Goal: Task Accomplishment & Management: Use online tool/utility

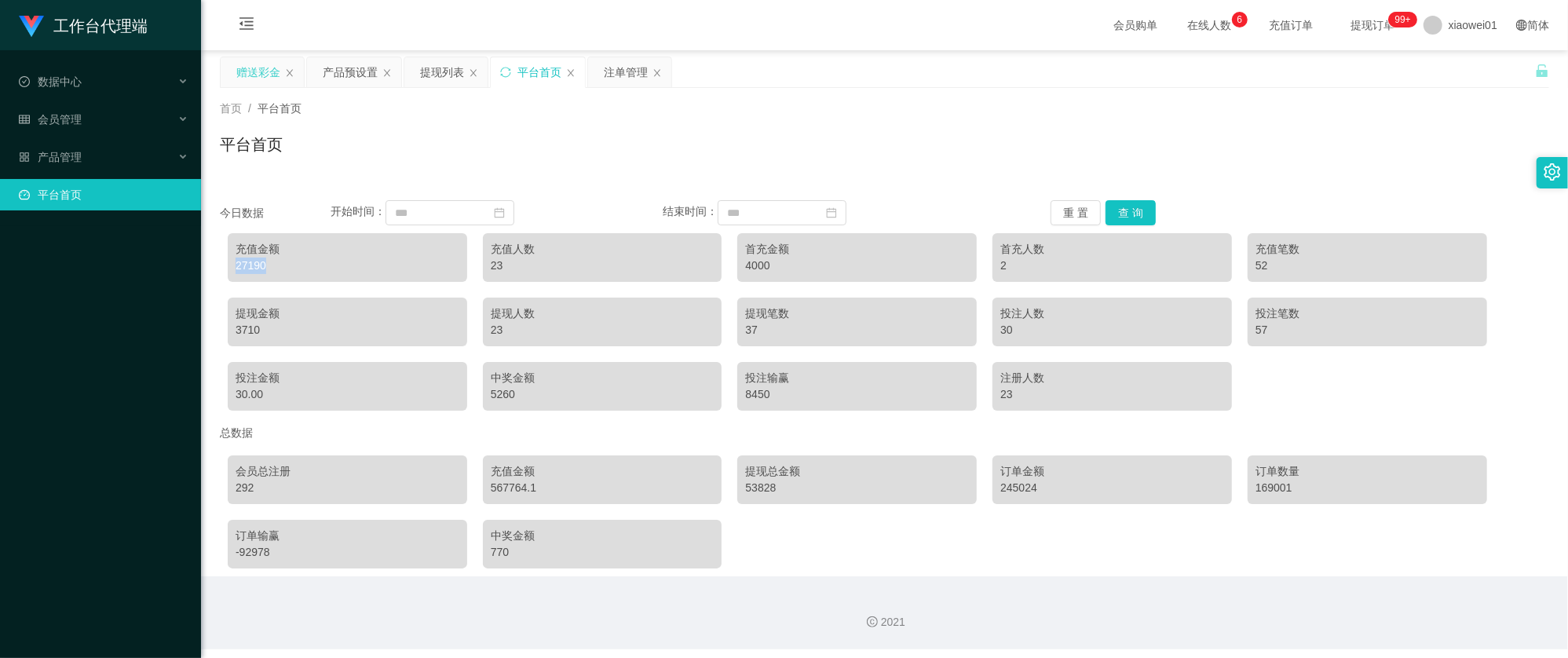
click at [249, 71] on div "赠送彩金" at bounding box center [258, 73] width 44 height 30
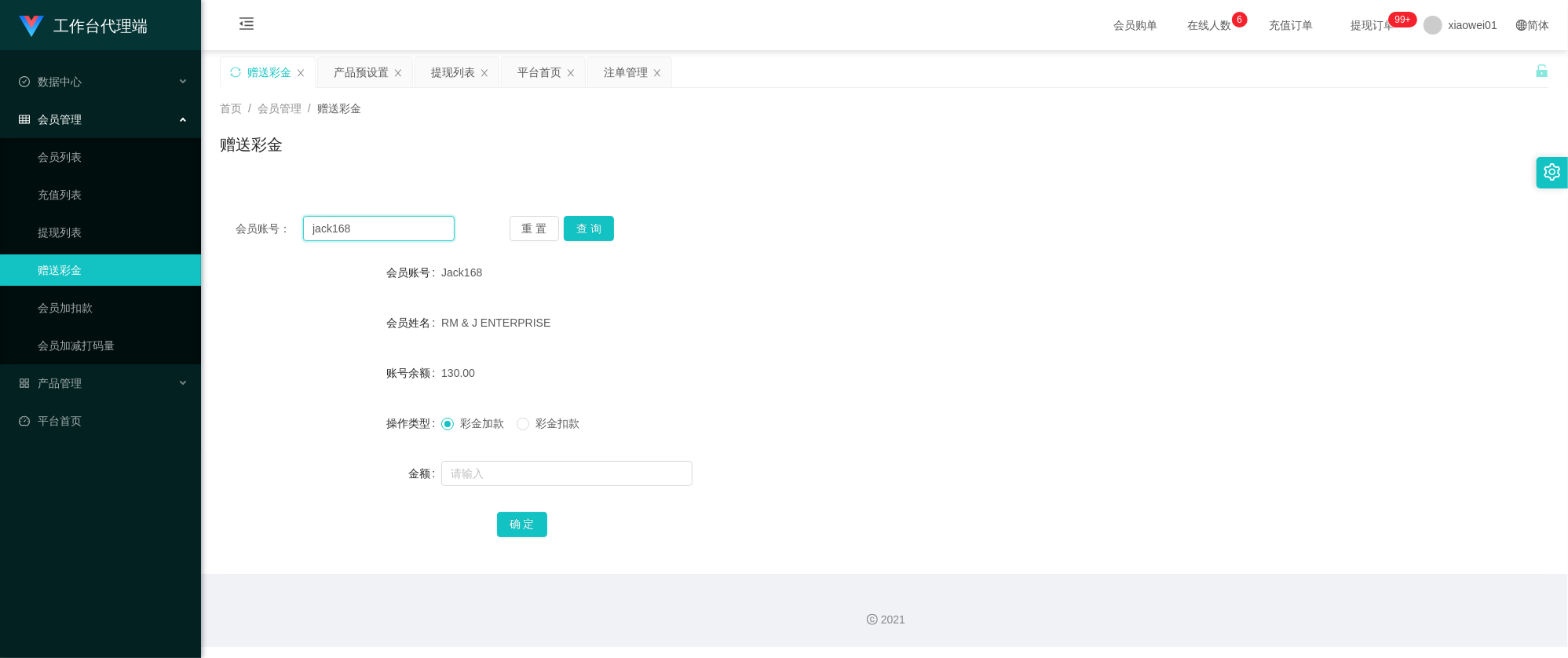
drag, startPoint x: 400, startPoint y: 222, endPoint x: 275, endPoint y: 231, distance: 125.3
click at [275, 231] on div "会员账号： jack168" at bounding box center [344, 228] width 219 height 25
paste input "lun1216"
type input "lun1216"
click at [606, 233] on button "查 询" at bounding box center [589, 228] width 50 height 25
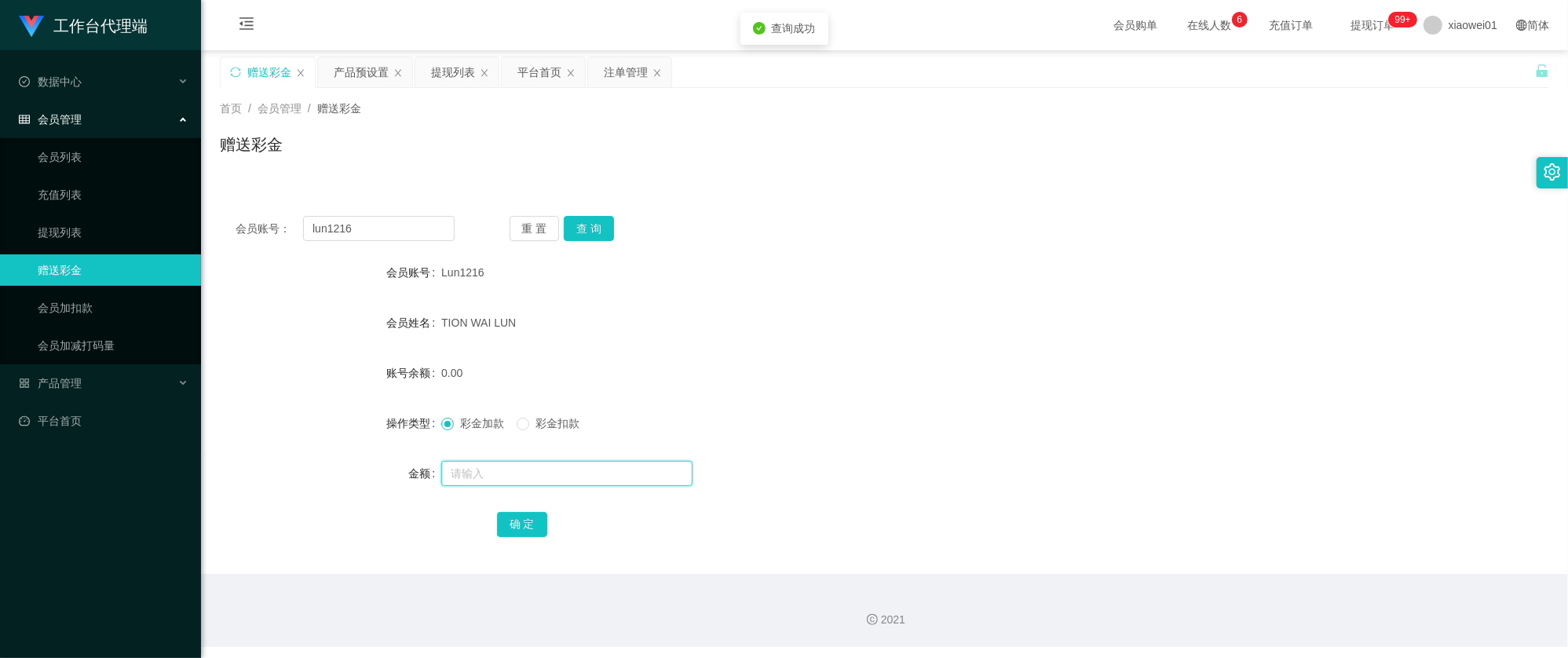
click at [582, 463] on input "text" at bounding box center [567, 473] width 251 height 25
type input "1200"
click at [522, 521] on button "确 定" at bounding box center [522, 524] width 50 height 25
click at [923, 368] on div "1200.00" at bounding box center [829, 373] width 776 height 32
drag, startPoint x: 421, startPoint y: 233, endPoint x: 94, endPoint y: 169, distance: 333.2
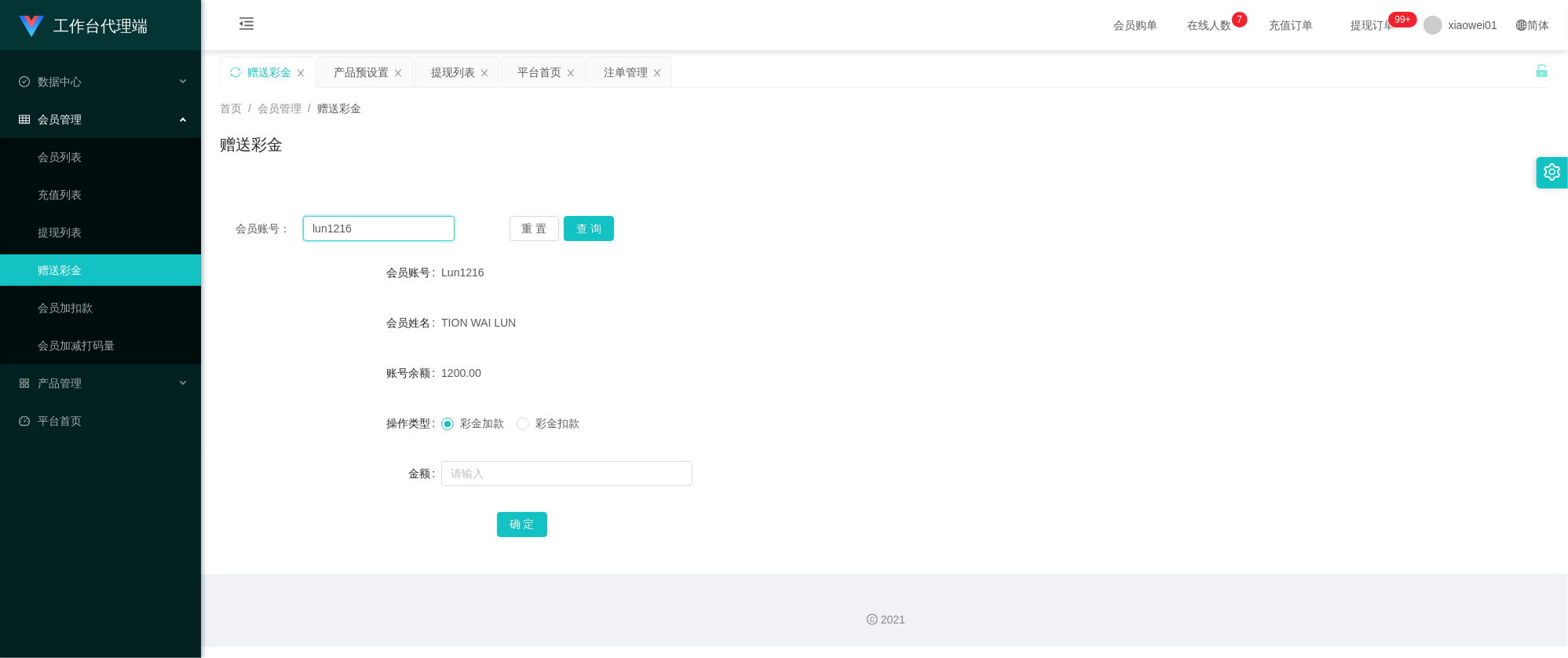
click at [94, 169] on section "工作台代理端 数据中心 会员管理 会员列表 充值列表 提现列表 赠送彩金 会员加扣款 会员加减打码量 产品管理 开奖记录 注单管理 产品列表 即时注单 产品预…" at bounding box center [784, 323] width 1568 height 647
paste input "gan788"
type input "gan7886"
click at [592, 234] on button "查 询" at bounding box center [589, 228] width 50 height 25
click at [544, 480] on input "text" at bounding box center [567, 473] width 251 height 25
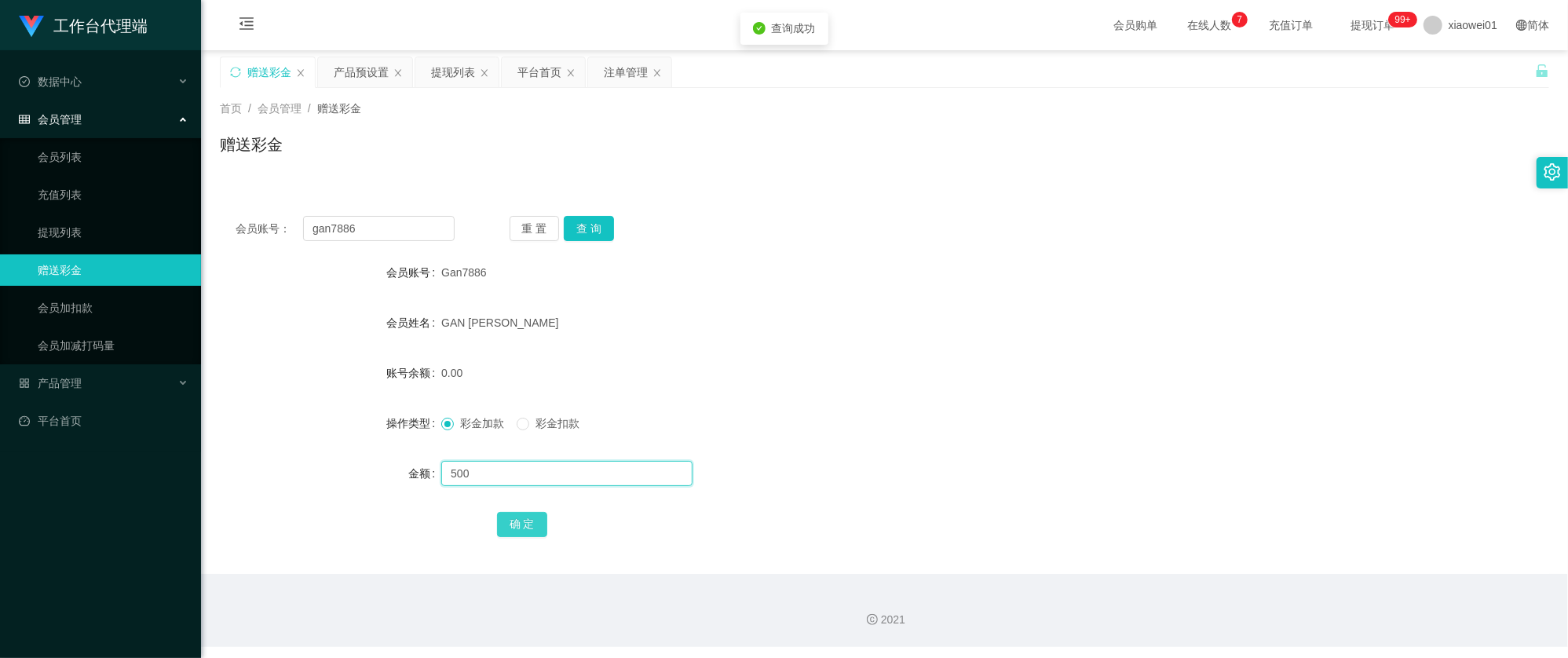
type input "500"
click at [513, 521] on button "确 定" at bounding box center [522, 524] width 50 height 25
click at [893, 397] on form "会员账号 Gan7886 会员姓名 GAN [PERSON_NAME] 账号余额 500.00 操作类型 彩金加款 彩金扣款 金额 确 定" at bounding box center [884, 398] width 1330 height 283
drag, startPoint x: 363, startPoint y: 233, endPoint x: -21, endPoint y: 198, distance: 385.6
click at [0, 198] on html "工作台代理端 数据中心 会员管理 会员列表 充值列表 提现列表 赠送彩金 会员加扣款 会员加减打码量 产品管理 开奖记录 注单管理 产品列表 即时注单 产品预…" at bounding box center [784, 329] width 1568 height 658
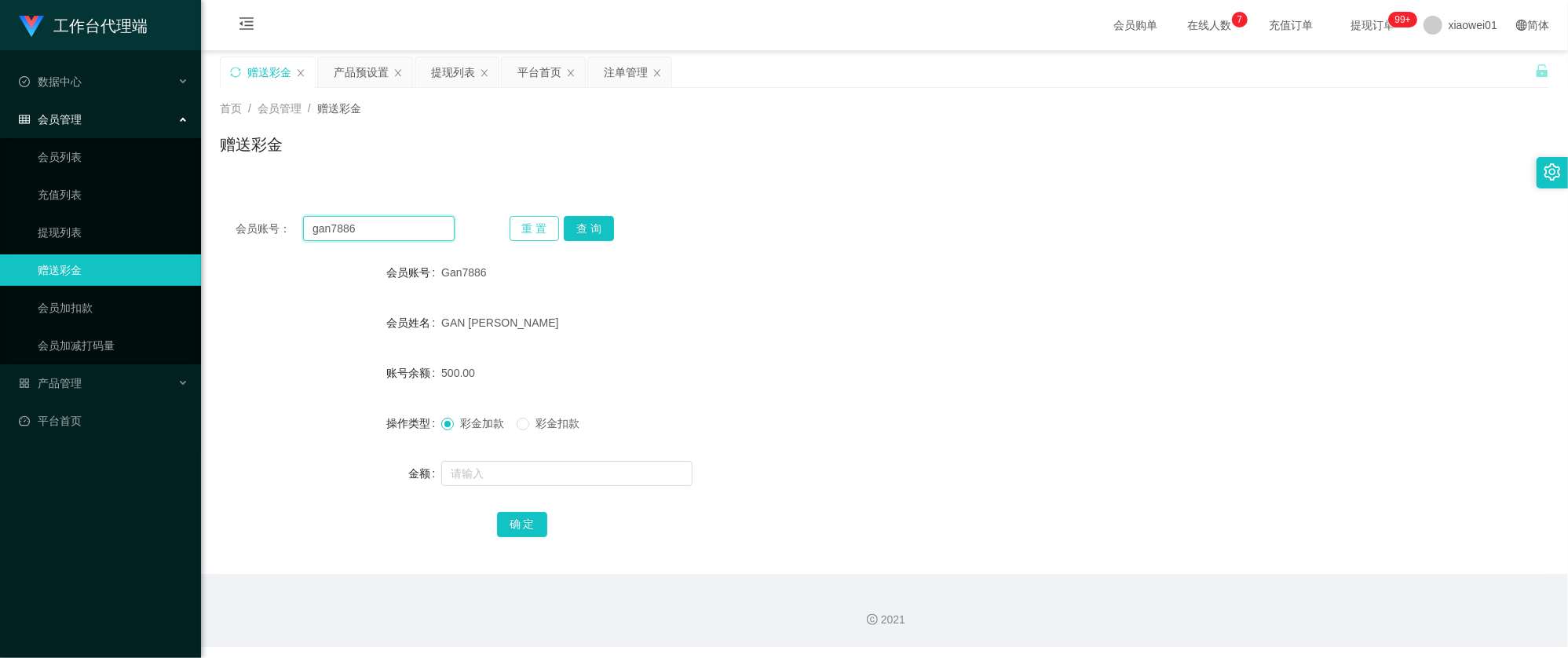
paste input "timothy6683"
type input "timothy6683"
click at [591, 227] on button "查 询" at bounding box center [589, 228] width 50 height 25
click at [576, 481] on input "text" at bounding box center [567, 473] width 251 height 25
type input "500"
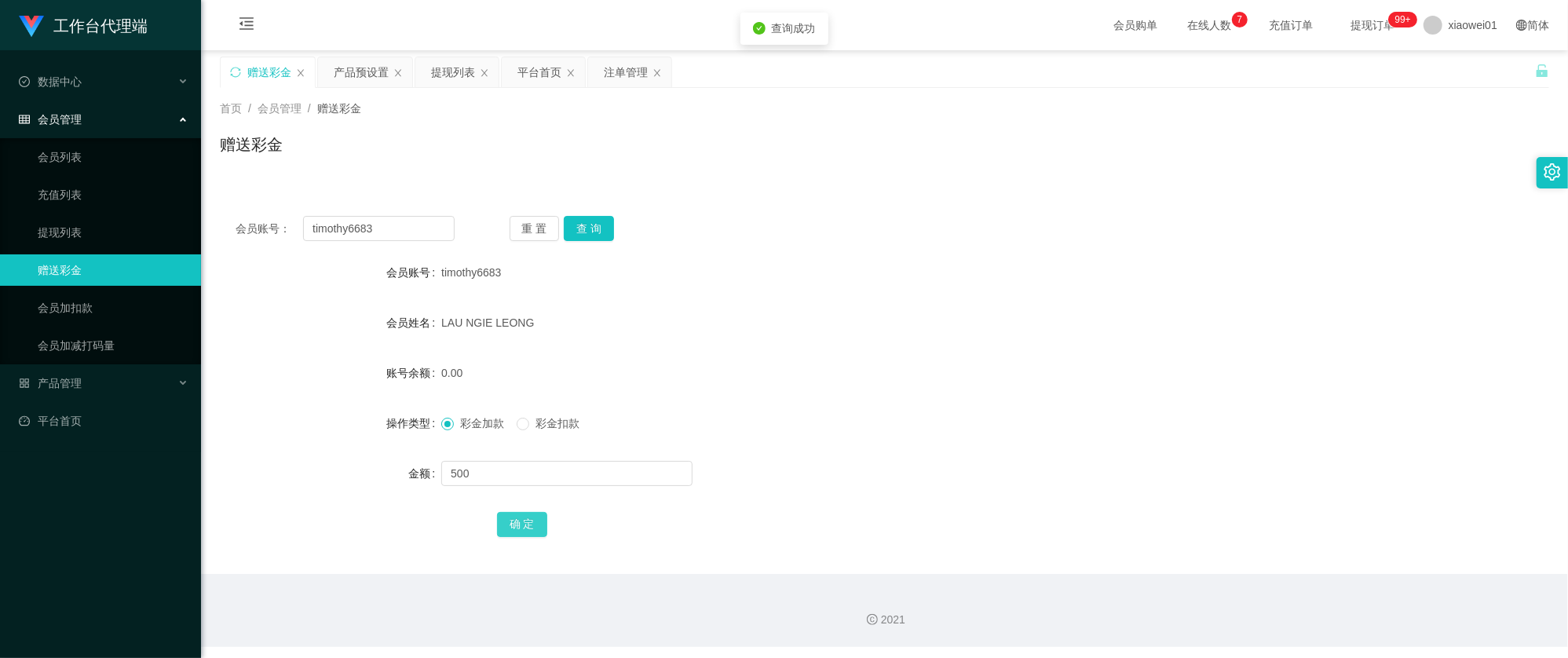
click at [518, 523] on button "确 定" at bounding box center [522, 524] width 50 height 25
click at [941, 400] on form "会员账号 timothy6683 会员姓名 [PERSON_NAME] 账号余额 0.00 操作类型 彩金加款 彩金扣款 金额 确 定" at bounding box center [884, 398] width 1330 height 283
drag, startPoint x: 418, startPoint y: 230, endPoint x: 340, endPoint y: 214, distance: 79.6
click at [85, 195] on section "工作台代理端 数据中心 会员管理 会员列表 充值列表 提现列表 赠送彩金 会员加扣款 会员加减打码量 产品管理 开奖记录 注单管理 产品列表 即时注单 产品预…" at bounding box center [784, 323] width 1568 height 647
click at [594, 223] on button "查 询" at bounding box center [589, 228] width 50 height 25
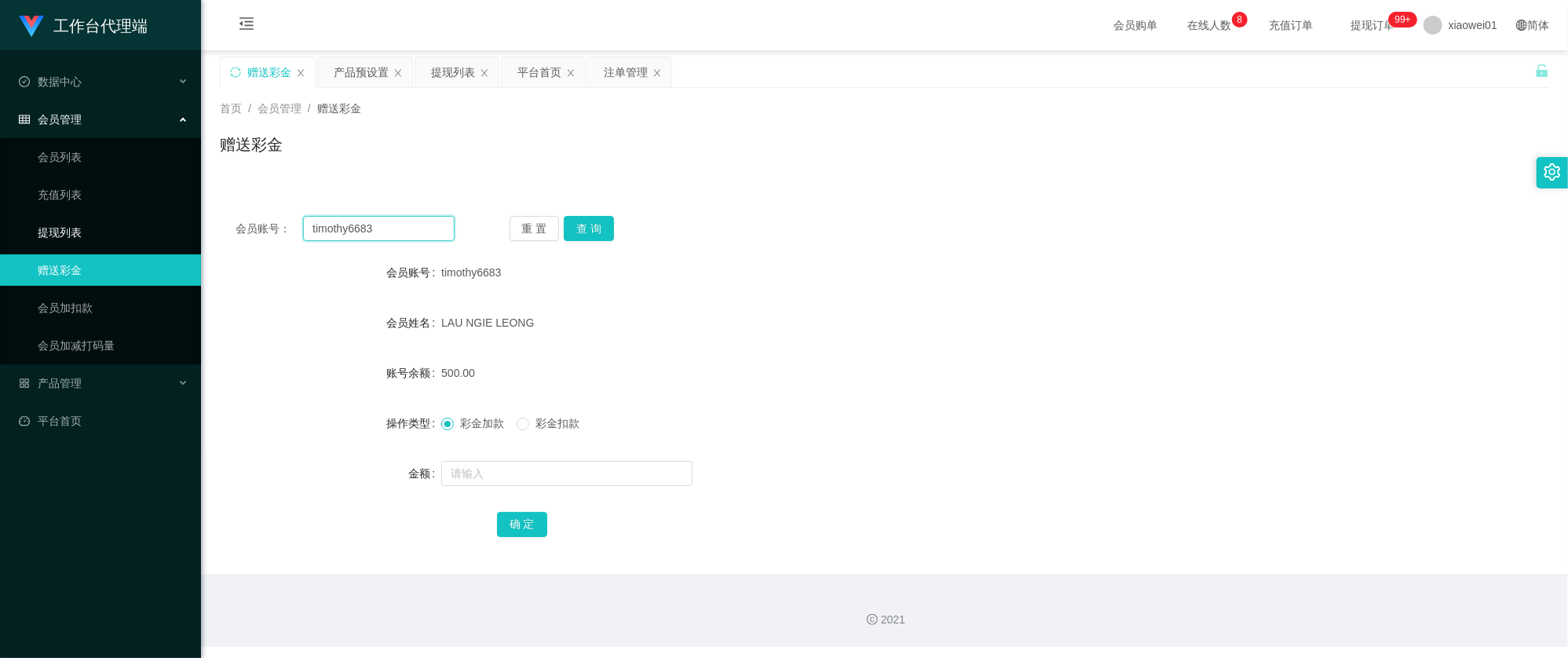
drag, startPoint x: 418, startPoint y: 233, endPoint x: 16, endPoint y: 215, distance: 402.4
click at [16, 215] on section "工作台代理端 数据中心 会员管理 会员列表 充值列表 提现列表 赠送彩金 会员加扣款 会员加减打码量 产品管理 开奖记录 注单管理 产品列表 即时注单 产品预…" at bounding box center [784, 323] width 1568 height 647
paste input "fun11"
type input "fun1183"
click at [563, 233] on div "重 置 查 询" at bounding box center [619, 228] width 219 height 25
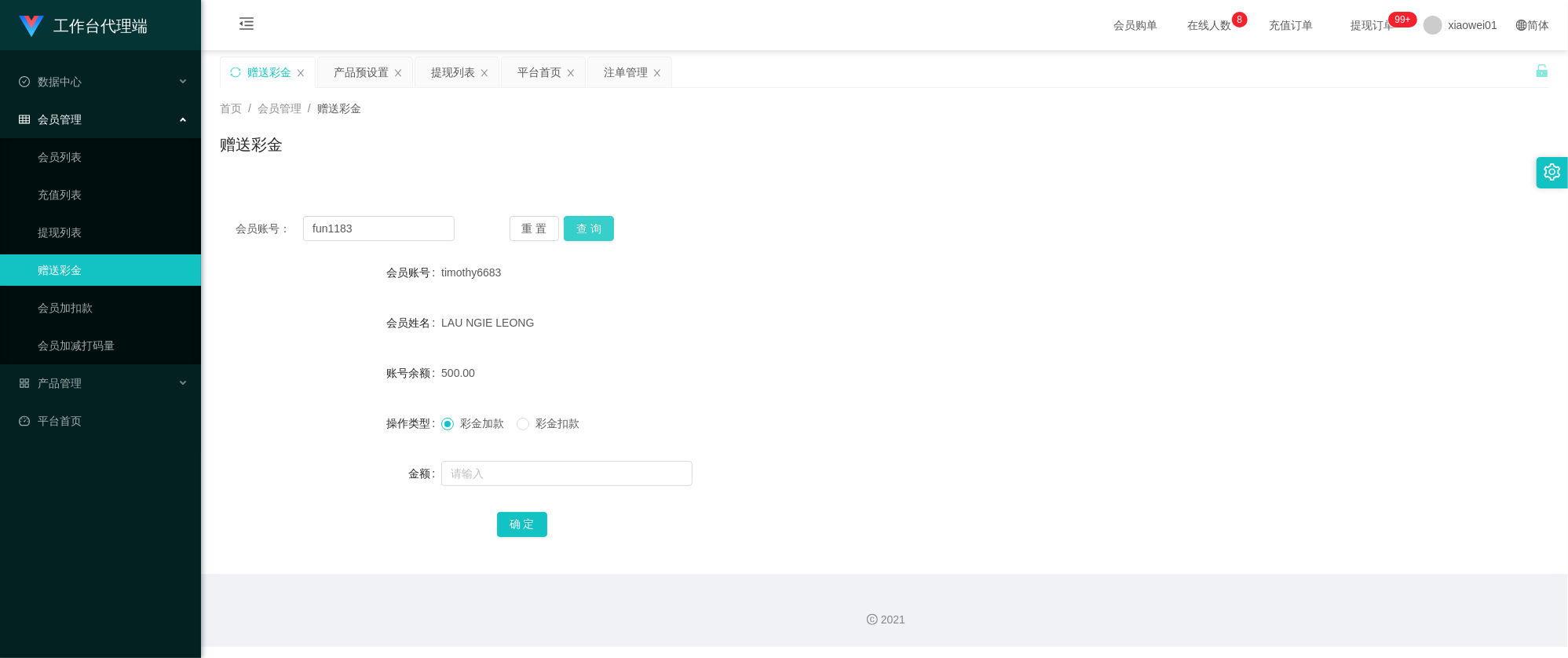
click at [573, 230] on button "查 询" at bounding box center [589, 228] width 50 height 25
click at [550, 471] on input "text" at bounding box center [567, 473] width 251 height 25
type input "500"
click at [523, 517] on button "确 定" at bounding box center [522, 524] width 50 height 25
click at [941, 391] on form "会员账号 Fun1183 会员姓名 LIM THING FUN 账号余额 500.00 操作类型 彩金加款 彩金扣款 金额 确 定" at bounding box center [884, 398] width 1330 height 283
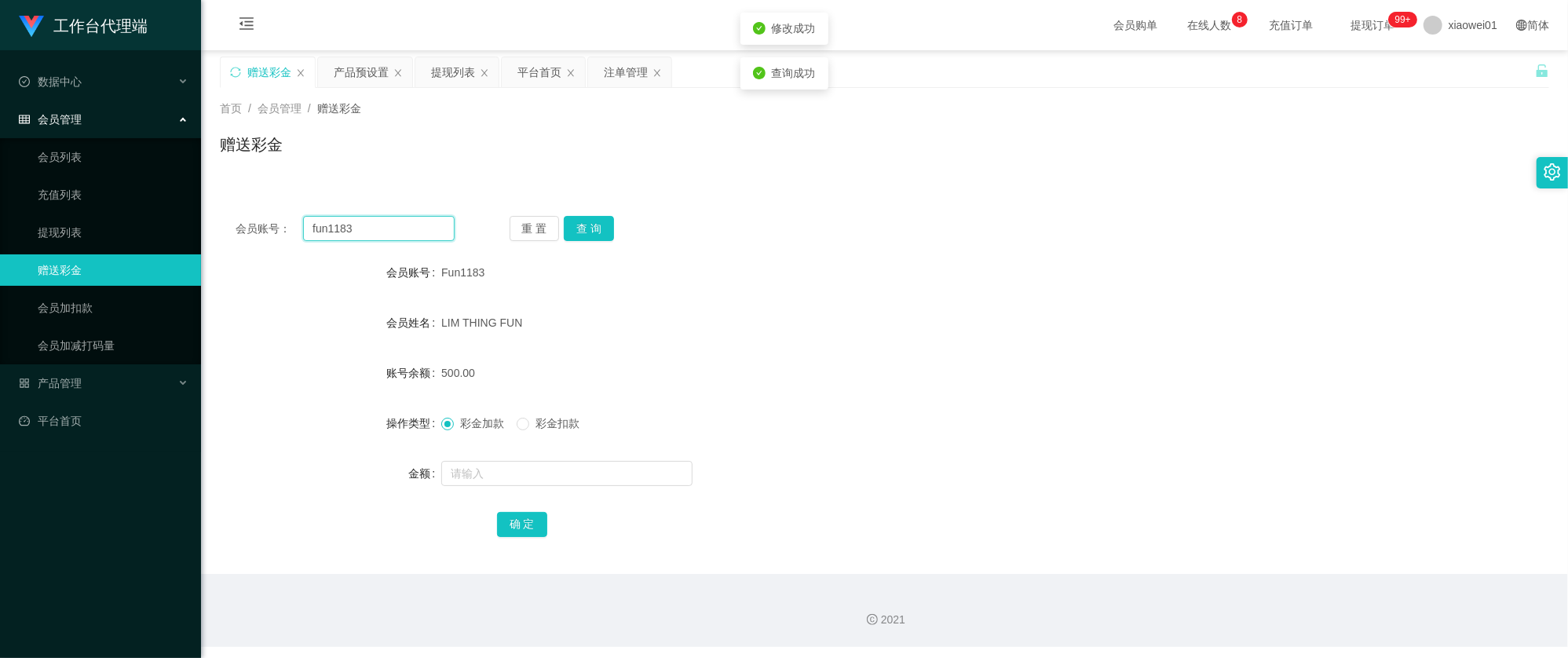
drag, startPoint x: 387, startPoint y: 224, endPoint x: -46, endPoint y: 161, distance: 437.6
click at [0, 161] on html "工作台代理端 数据中心 会员管理 会员列表 充值列表 提现列表 赠送彩金 会员加扣款 会员加减打码量 产品管理 开奖记录 注单管理 产品列表 即时注单 产品预…" at bounding box center [784, 329] width 1568 height 658
click at [369, 227] on input "fun1183" at bounding box center [379, 228] width 152 height 25
drag, startPoint x: 271, startPoint y: 223, endPoint x: 201, endPoint y: 212, distance: 70.9
click at [181, 214] on section "工作台代理端 数据中心 会员管理 会员列表 充值列表 提现列表 赠送彩金 会员加扣款 会员加减打码量 产品管理 开奖记录 注单管理 产品列表 即时注单 产品预…" at bounding box center [784, 323] width 1568 height 647
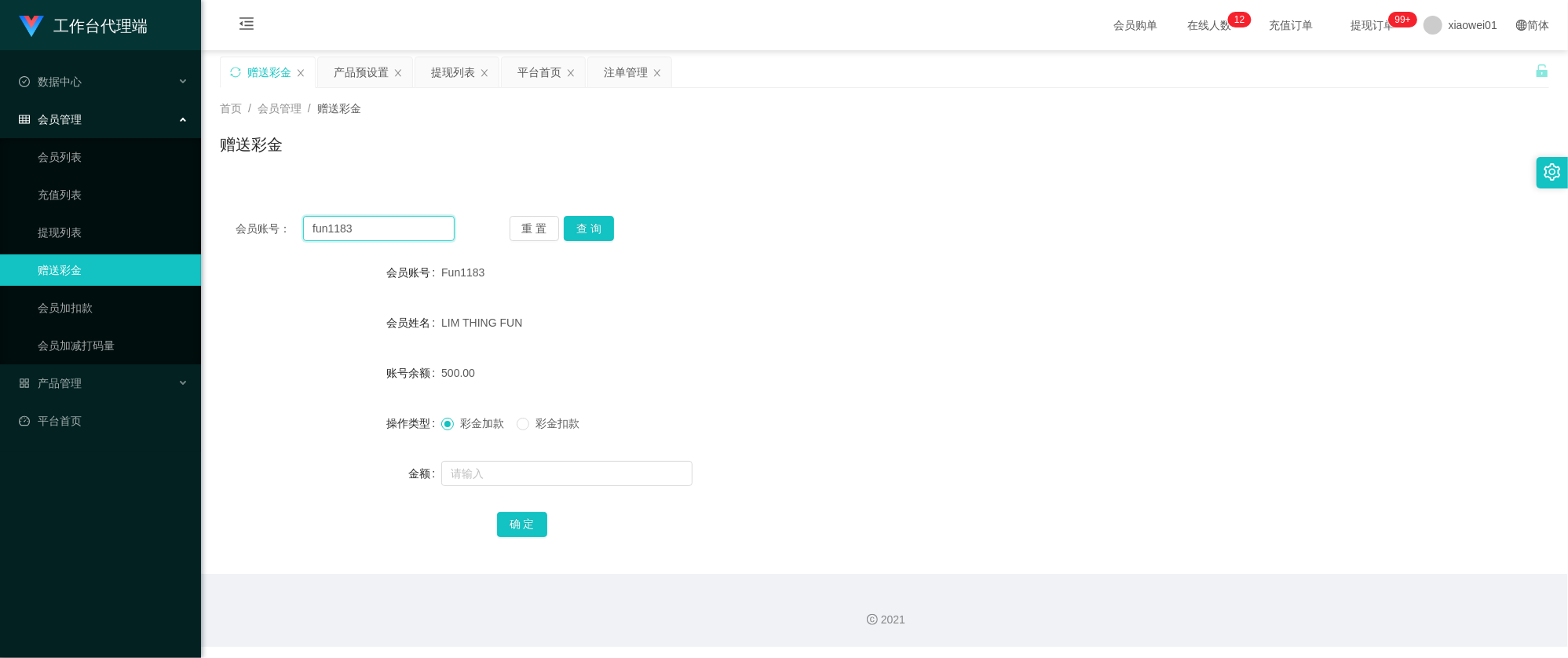
paste input "gan7886"
click at [610, 227] on button "查 询" at bounding box center [589, 228] width 50 height 25
click at [543, 476] on input "text" at bounding box center [567, 473] width 251 height 25
drag, startPoint x: 403, startPoint y: 236, endPoint x: 154, endPoint y: 199, distance: 251.7
click at [154, 199] on section "工作台代理端 数据中心 会员管理 会员列表 充值列表 提现列表 赠送彩金 会员加扣款 会员加减打码量 产品管理 开奖记录 注单管理 产品列表 即时注单 产品预…" at bounding box center [784, 323] width 1568 height 647
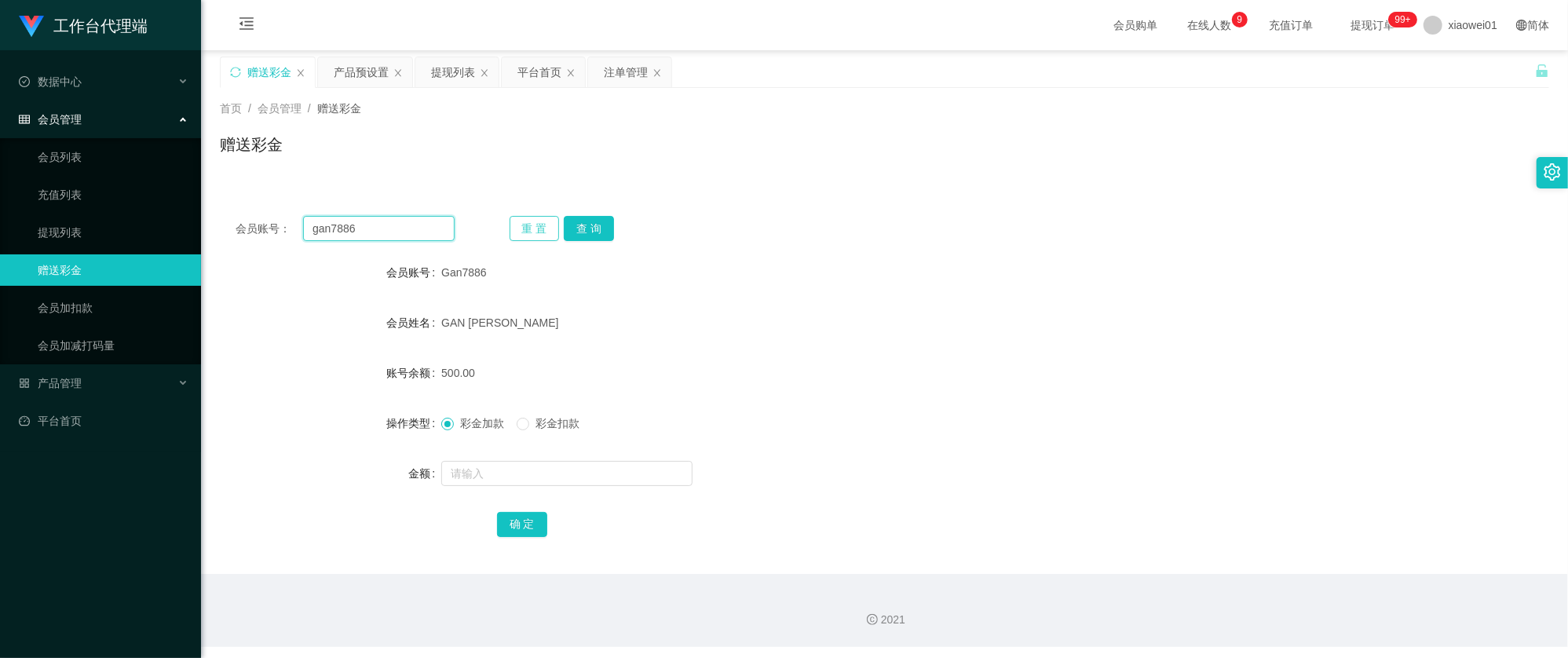
paste input "这是您的包赔协议，请保存一下。"
click at [369, 220] on input "这是您的包赔协议，请保存一下。" at bounding box center [379, 228] width 152 height 25
paste input "Alv9969"
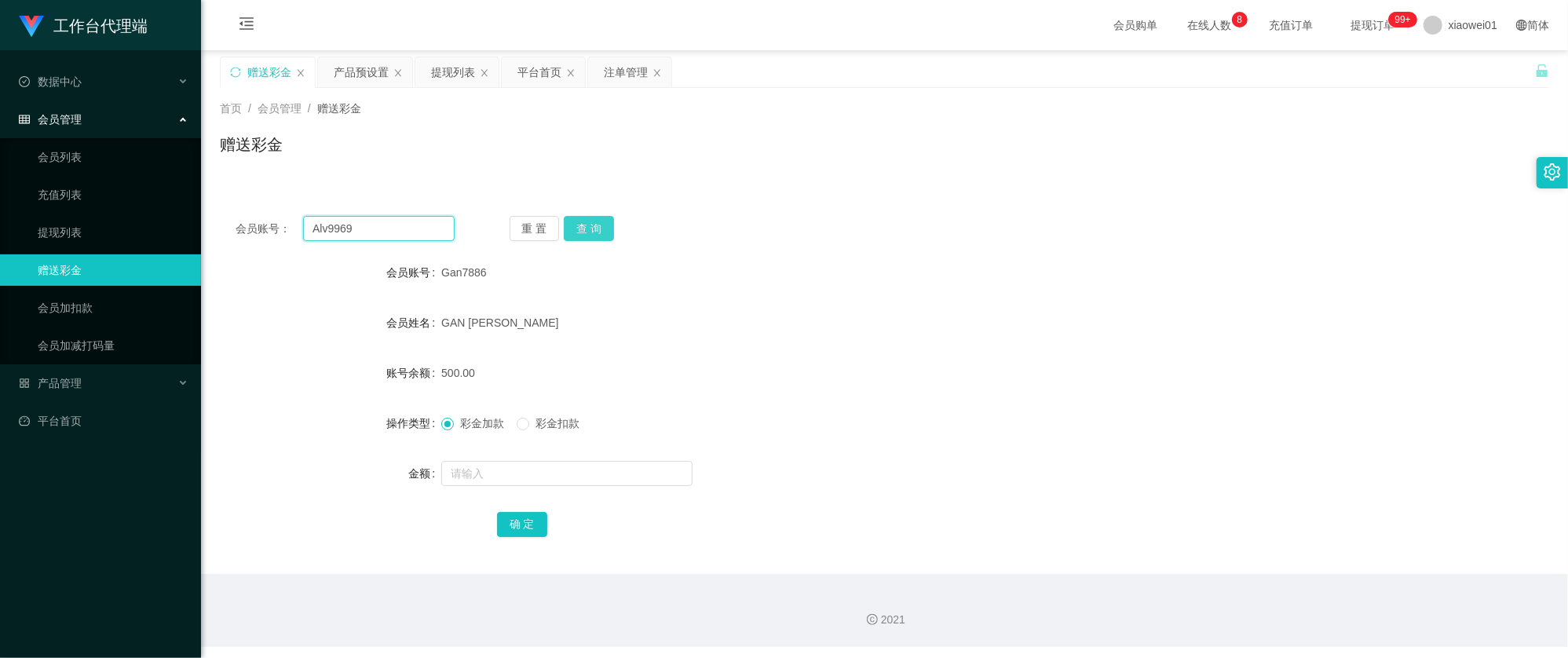
type input "Alv9969"
click at [600, 223] on button "查 询" at bounding box center [589, 228] width 50 height 25
click at [543, 475] on input "text" at bounding box center [567, 473] width 251 height 25
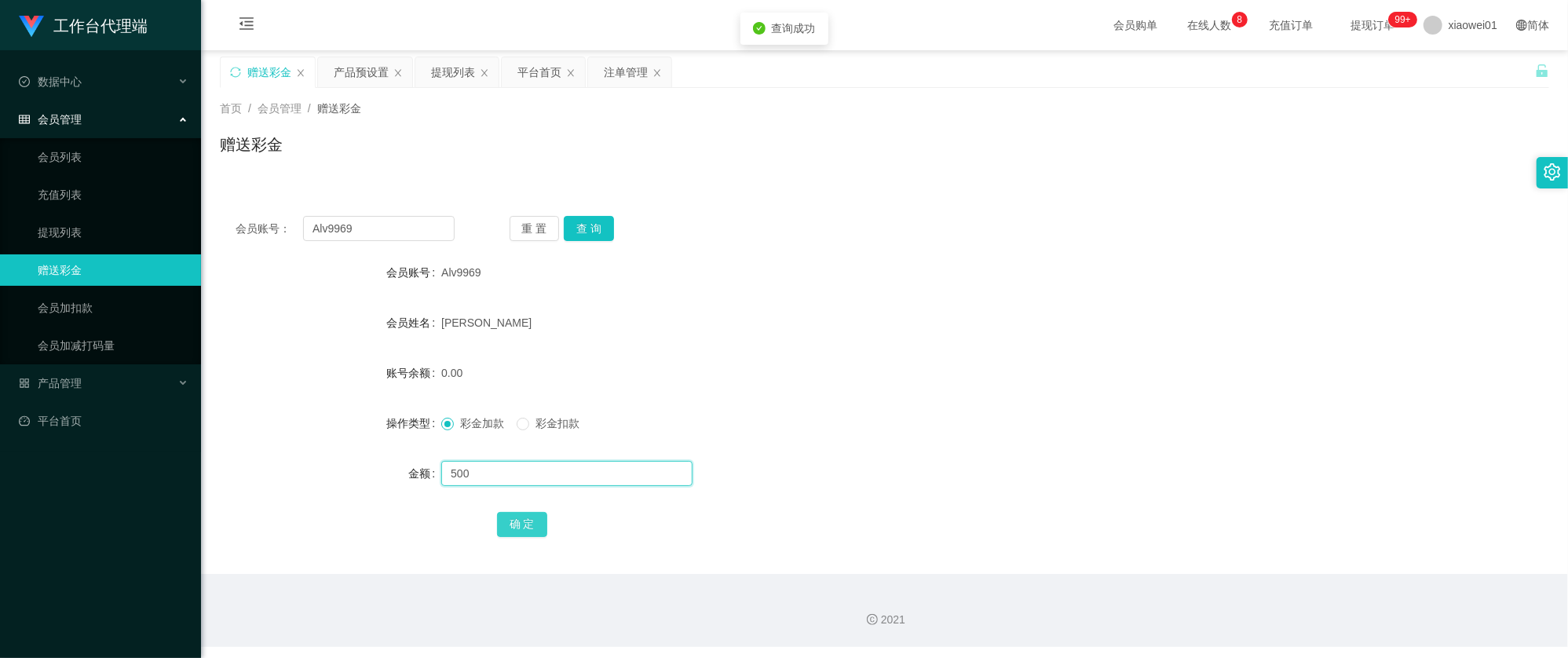
type input "500"
click at [526, 516] on button "确 定" at bounding box center [522, 524] width 50 height 25
click at [962, 375] on div "0.00" at bounding box center [829, 373] width 776 height 32
drag, startPoint x: 420, startPoint y: 222, endPoint x: 137, endPoint y: 212, distance: 283.2
click at [139, 212] on section "工作台代理端 数据中心 会员管理 会员列表 充值列表 提现列表 赠送彩金 会员加扣款 会员加减打码量 产品管理 开奖记录 注单管理 产品列表 即时注单 产品预…" at bounding box center [784, 323] width 1568 height 647
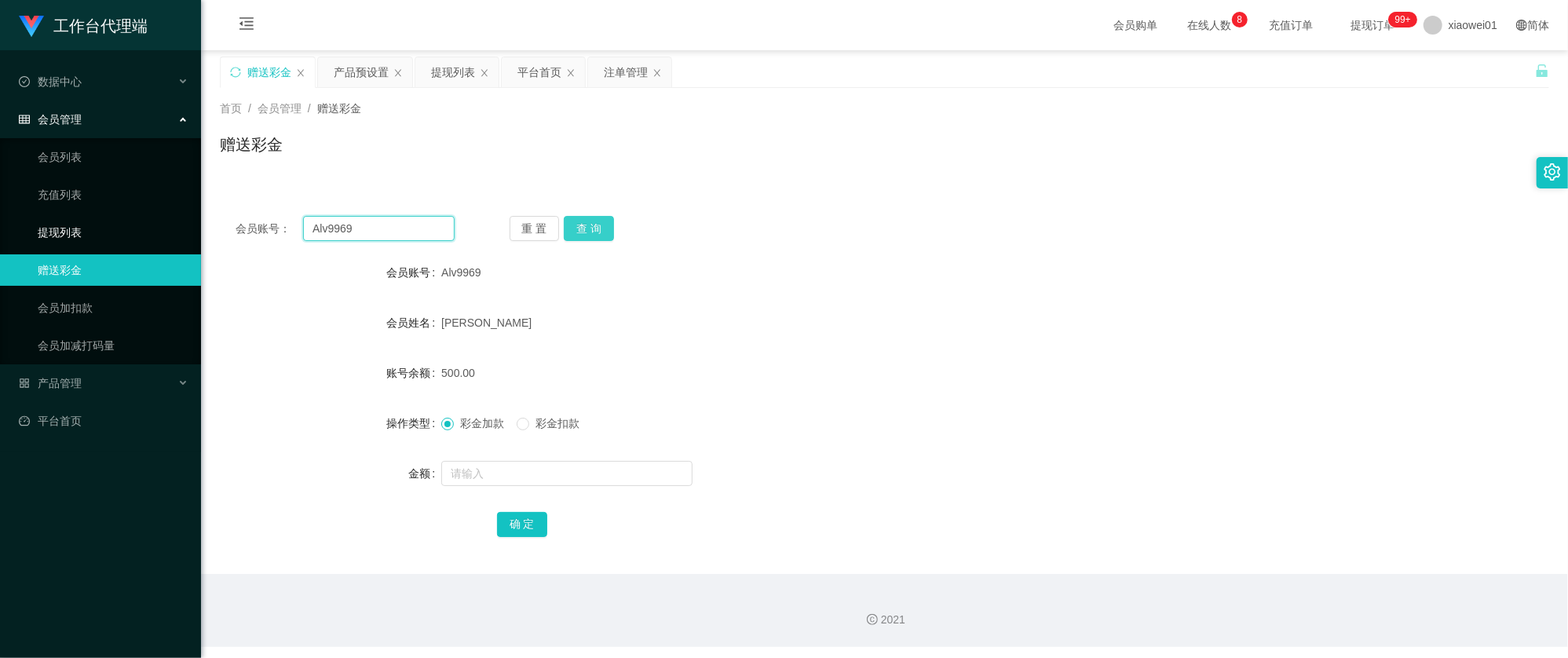
paste input "chongwahtan"
type input "chongwahtan"
click at [576, 222] on button "查 询" at bounding box center [589, 228] width 50 height 25
click at [538, 478] on input "text" at bounding box center [567, 473] width 251 height 25
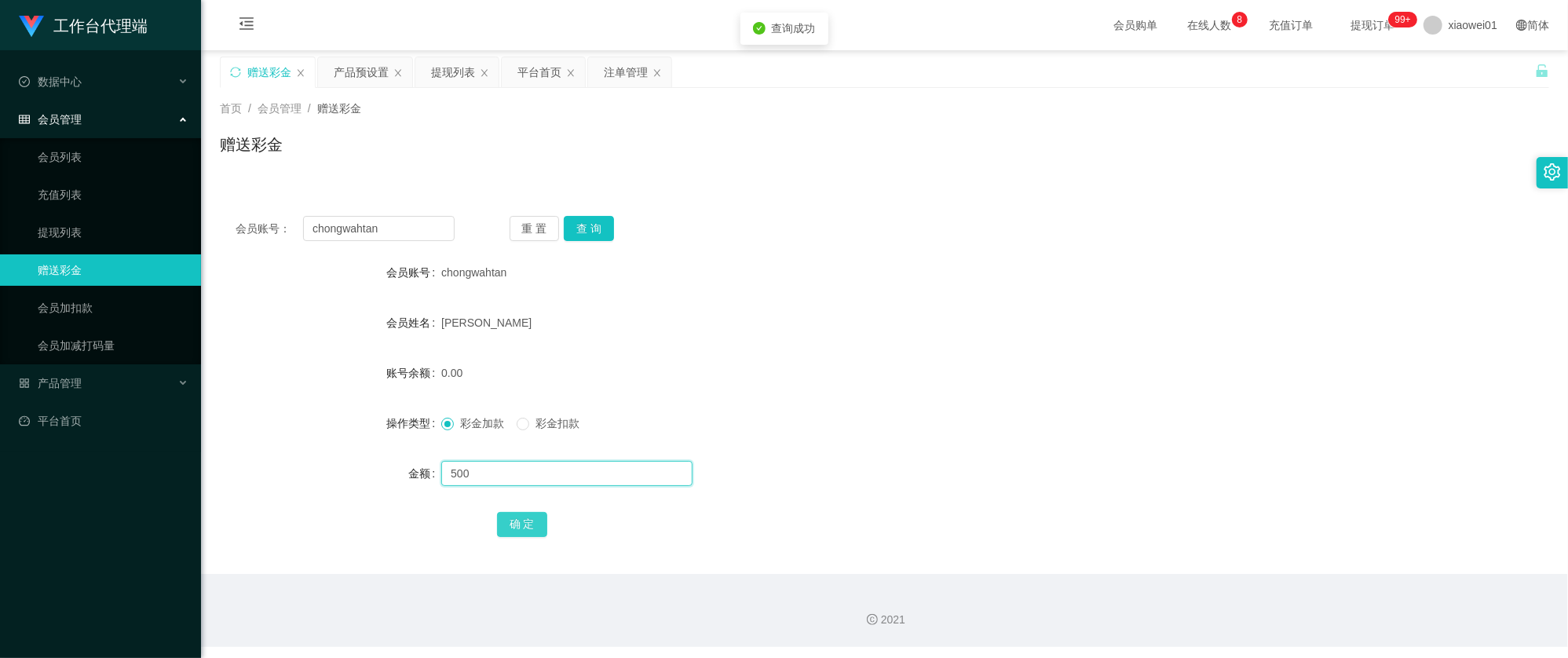
type input "500"
click at [529, 513] on button "确 定" at bounding box center [522, 524] width 50 height 25
click at [830, 315] on div "[PERSON_NAME]" at bounding box center [829, 323] width 776 height 32
